Goal: Information Seeking & Learning: Learn about a topic

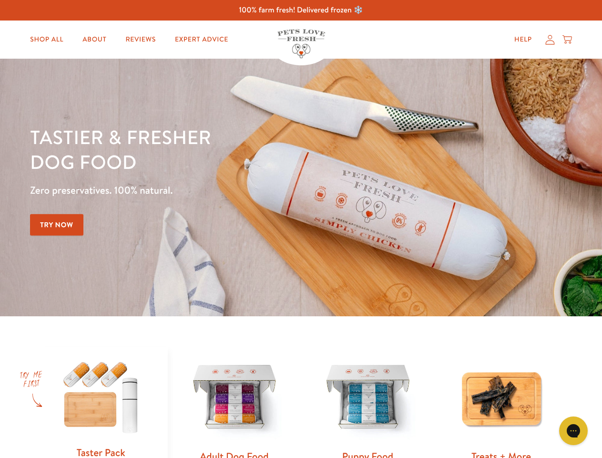
click at [301, 229] on div "Tastier & fresher dog food Zero preservatives. 100% natural. Try Now" at bounding box center [210, 187] width 361 height 126
click at [573, 430] on icon "Open gorgias live chat" at bounding box center [573, 430] width 9 height 9
